Goal: Transaction & Acquisition: Purchase product/service

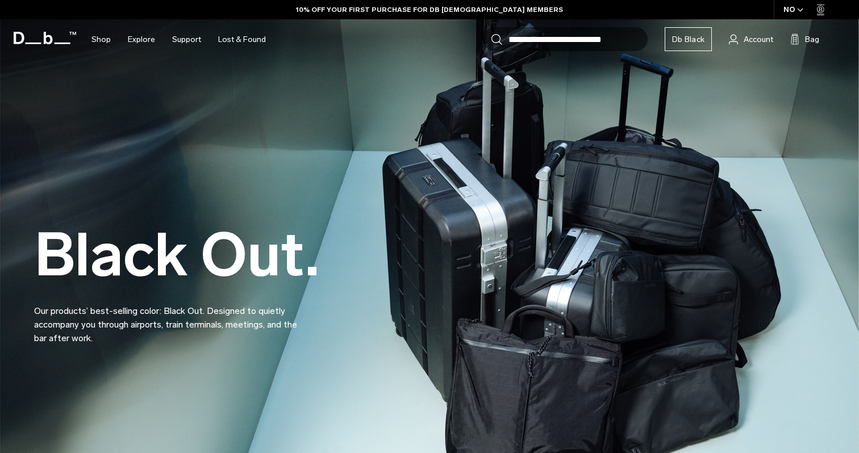
click at [431, 227] on div "Black Out. Our products’ best-selling color: Black Out. Designed to quietly acc…" at bounding box center [429, 257] width 791 height 245
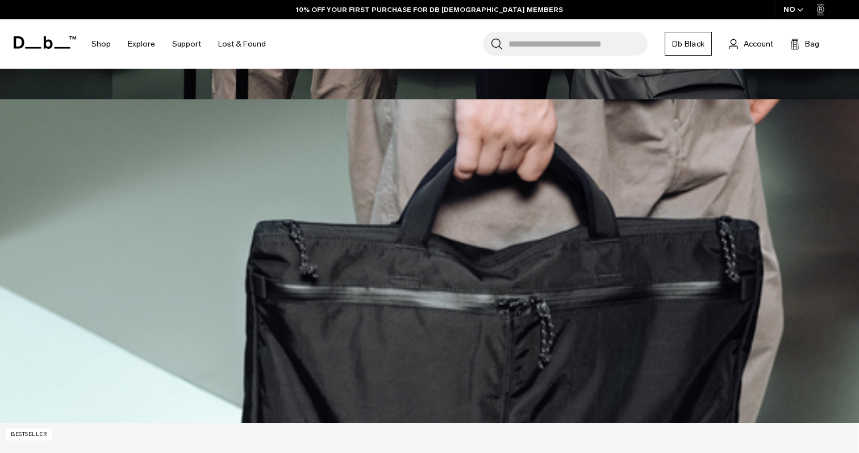
scroll to position [1165, 0]
